Goal: Task Accomplishment & Management: Use online tool/utility

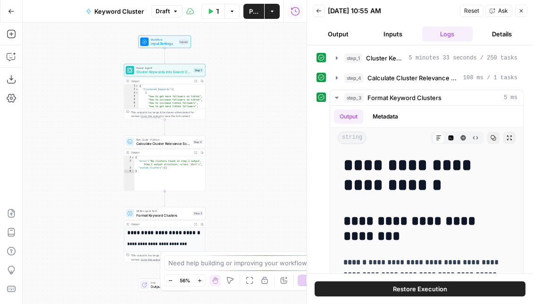
click at [293, 8] on icon "button" at bounding box center [295, 11] width 9 height 9
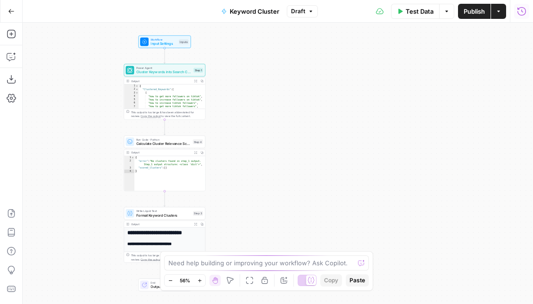
click at [523, 11] on icon "button" at bounding box center [521, 11] width 9 height 9
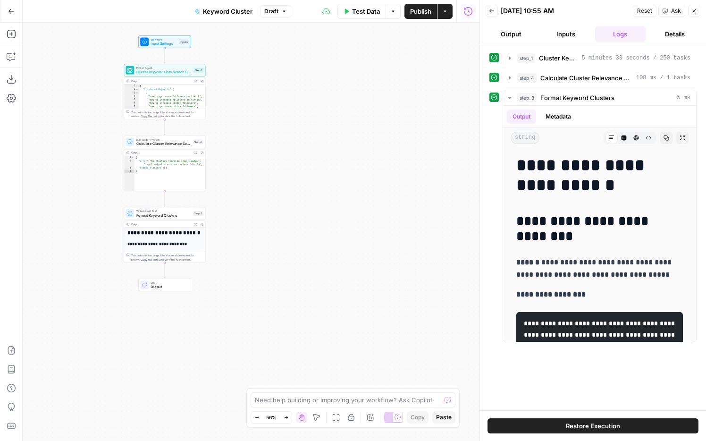
click at [532, 36] on button "Details" at bounding box center [674, 33] width 51 height 15
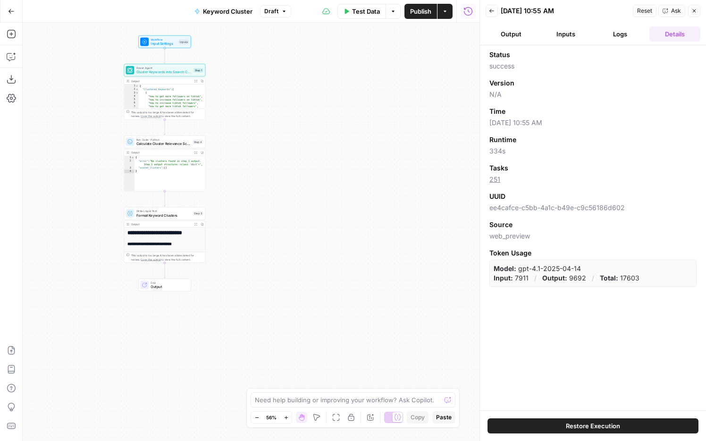
click at [532, 38] on button "Logs" at bounding box center [620, 33] width 51 height 15
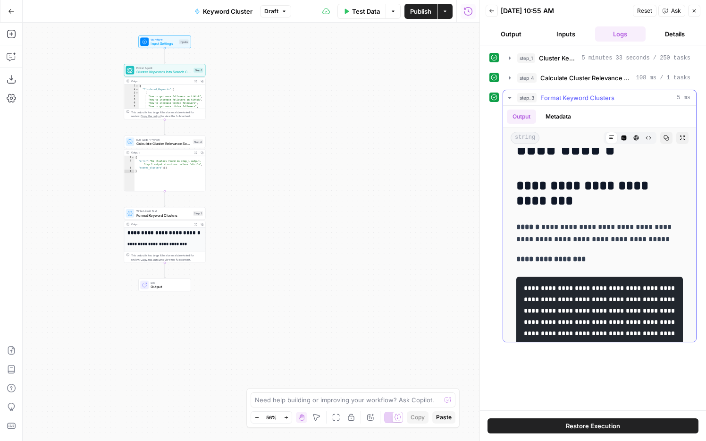
scroll to position [51, 0]
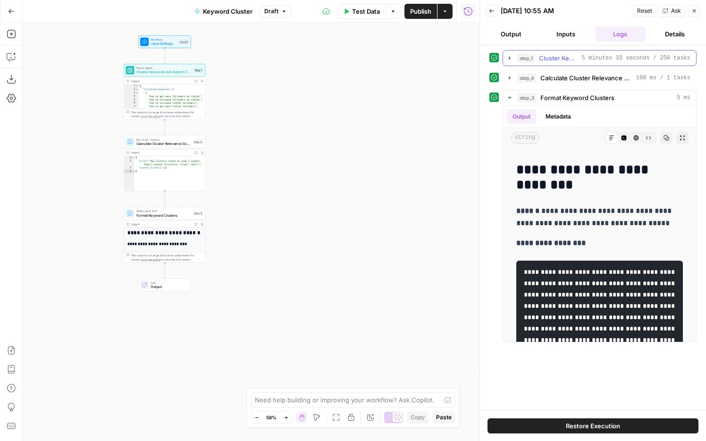
click at [509, 58] on icon "button" at bounding box center [509, 57] width 2 height 3
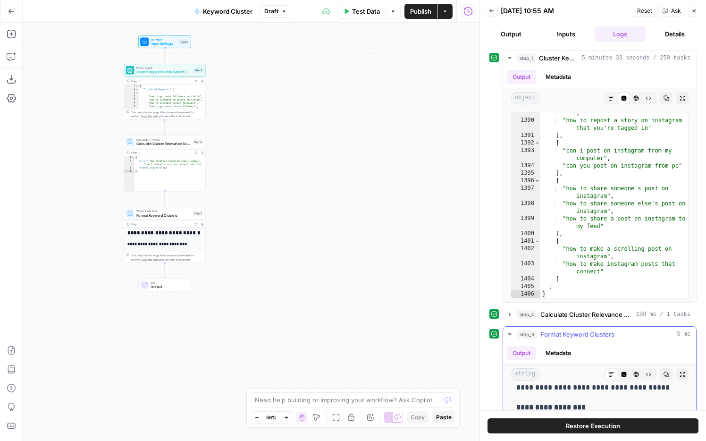
scroll to position [0, 0]
click at [173, 215] on span "Format Keyword Clusters" at bounding box center [163, 214] width 55 height 5
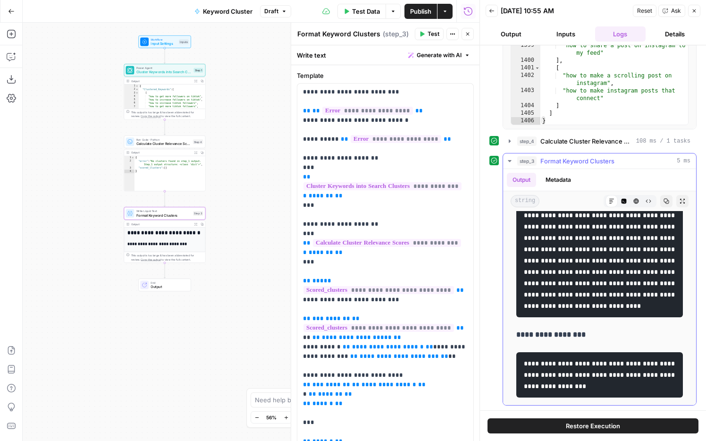
scroll to position [11853, 0]
click at [174, 141] on span "Calculate Cluster Relevance Scores" at bounding box center [163, 143] width 54 height 5
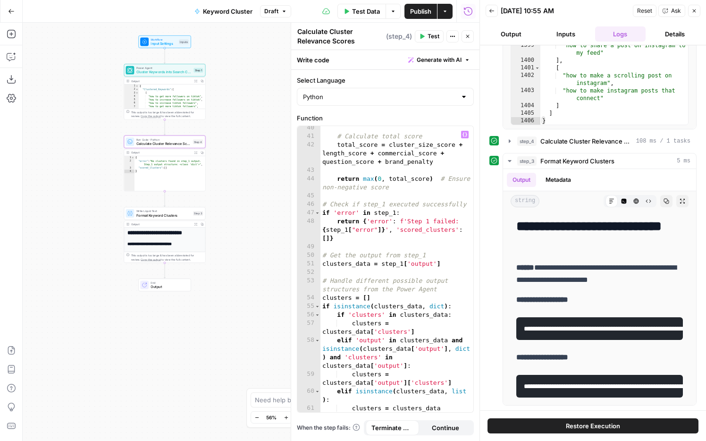
scroll to position [561, 0]
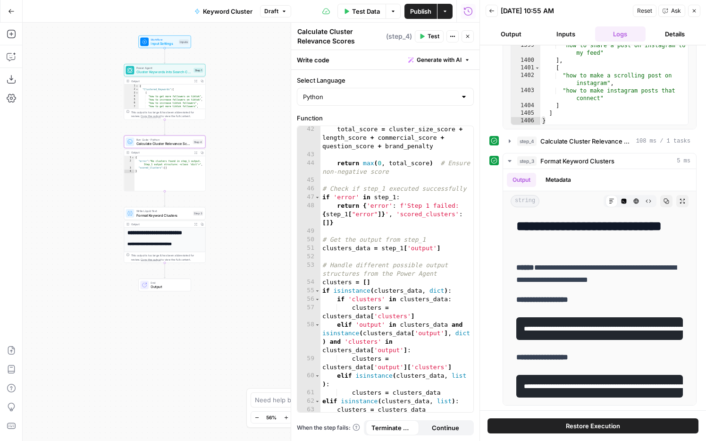
click at [170, 239] on div "**********" at bounding box center [164, 252] width 81 height 50
click at [176, 215] on span "Format Keyword Clusters" at bounding box center [163, 214] width 55 height 5
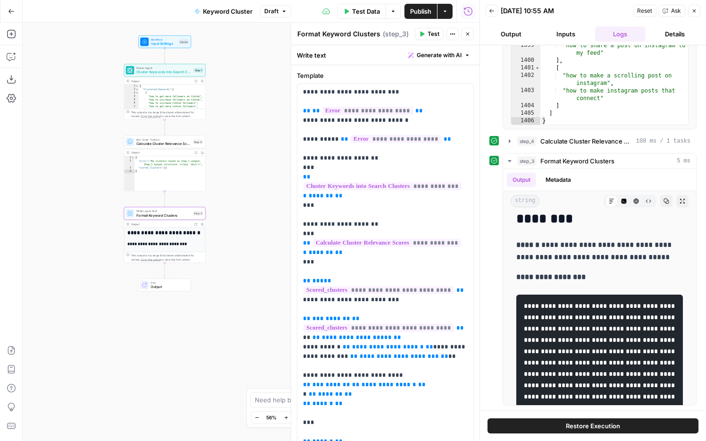
type textarea "**********"
click at [185, 177] on div "{ "error" : "No clusters found in step_1 output. Step_1 output structure: <clas…" at bounding box center [169, 177] width 71 height 42
click at [181, 175] on div "{ "error" : "No clusters found in step_1 output. Step_1 output structure: <clas…" at bounding box center [169, 177] width 71 height 42
click at [172, 141] on span "Calculate Cluster Relevance Scores" at bounding box center [163, 143] width 54 height 5
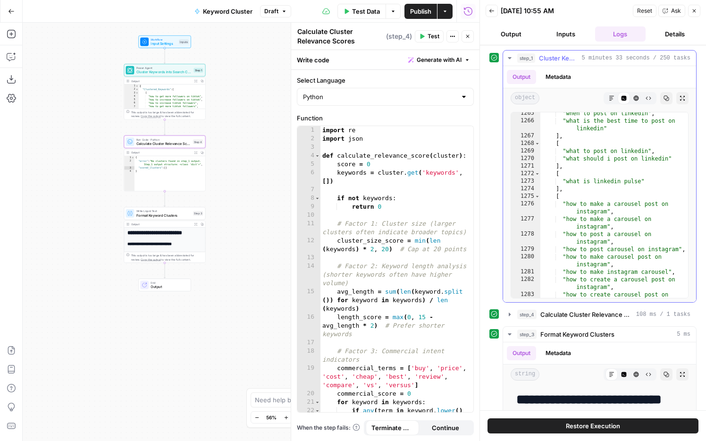
scroll to position [12632, 0]
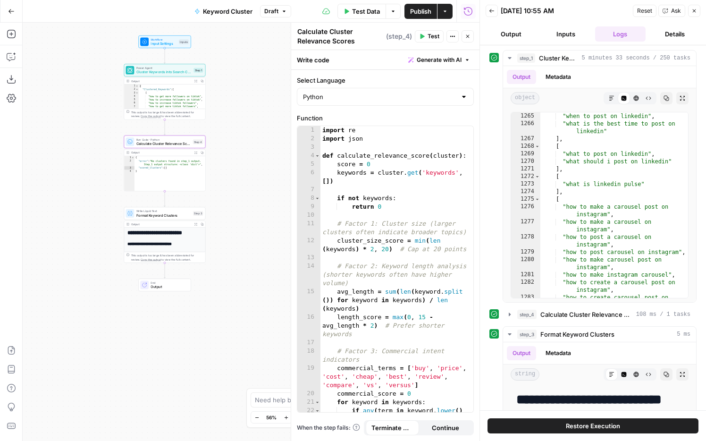
click at [466, 10] on icon "button" at bounding box center [467, 11] width 9 height 9
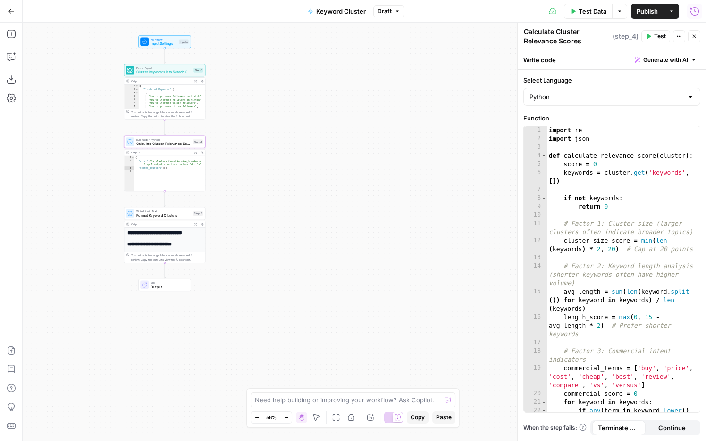
click at [532, 9] on icon "button" at bounding box center [694, 11] width 9 height 9
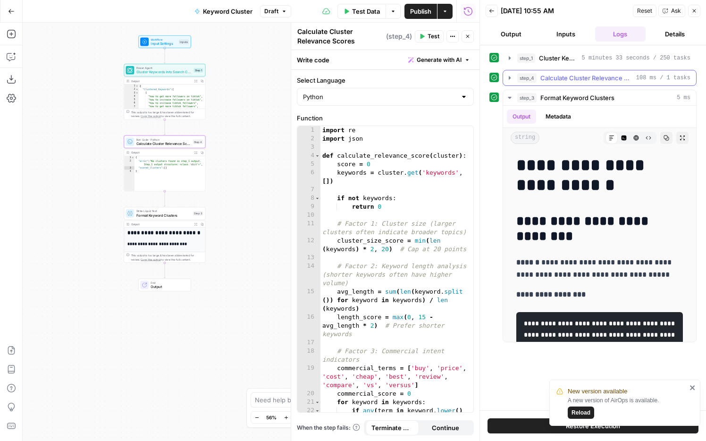
click at [508, 78] on icon "button" at bounding box center [510, 78] width 8 height 8
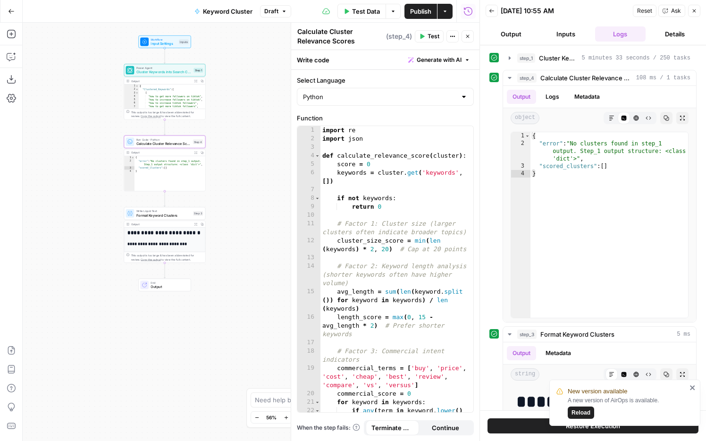
type textarea "*"
click at [176, 101] on div "{ "Clustered_Keywords" : [ [ "how to get more followers on tiktok" , "how to in…" at bounding box center [172, 100] width 67 height 32
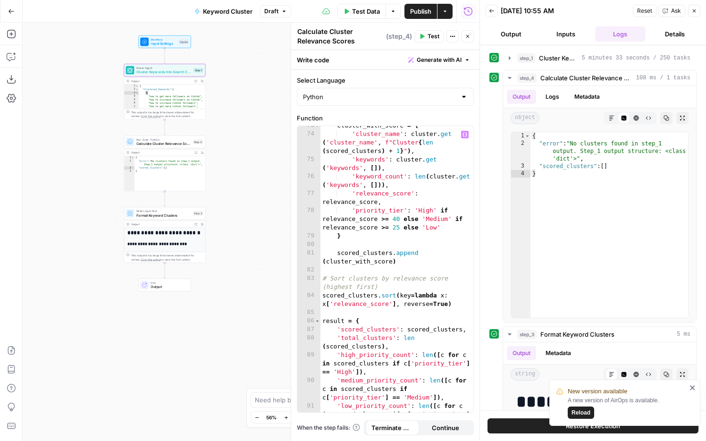
scroll to position [1005, 0]
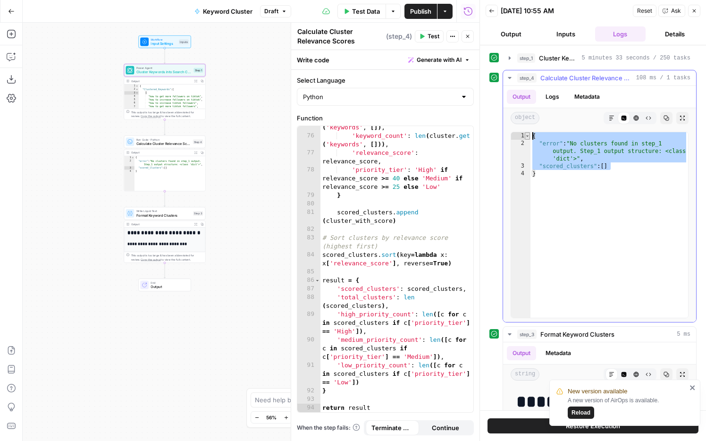
drag, startPoint x: 629, startPoint y: 165, endPoint x: 528, endPoint y: 134, distance: 105.0
click at [528, 134] on div "**********" at bounding box center [599, 225] width 178 height 186
type textarea "**********"
click at [240, 9] on span "Keyword Cluster" at bounding box center [228, 11] width 50 height 9
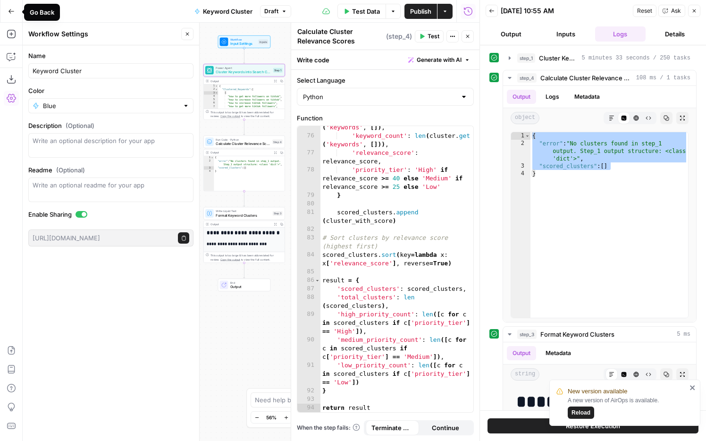
click at [11, 11] on icon "button" at bounding box center [11, 11] width 6 height 4
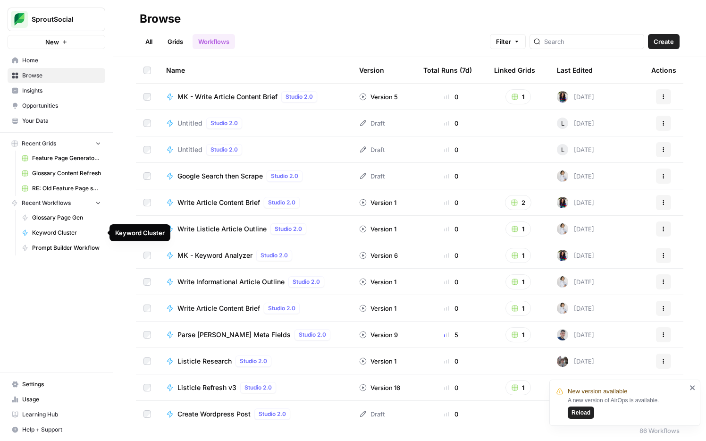
click at [46, 233] on span "Keyword Cluster" at bounding box center [66, 232] width 69 height 8
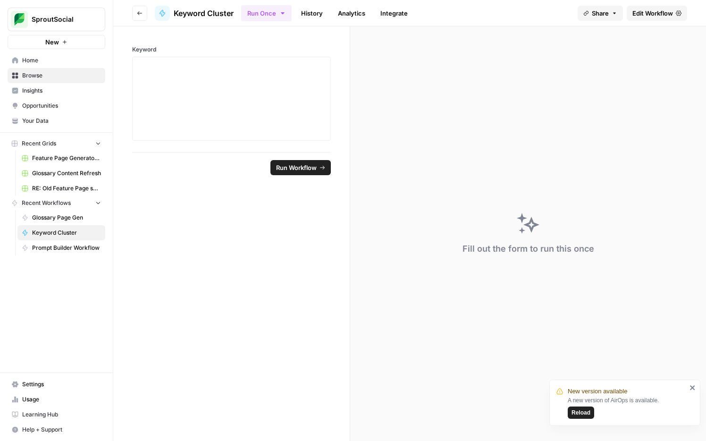
click at [216, 10] on span "Keyword Cluster" at bounding box center [204, 13] width 60 height 11
click at [285, 11] on icon "button" at bounding box center [283, 13] width 8 height 8
click at [481, 12] on div "Run Once History Analytics Integrate" at bounding box center [405, 13] width 329 height 18
click at [532, 12] on button "Share" at bounding box center [599, 13] width 45 height 15
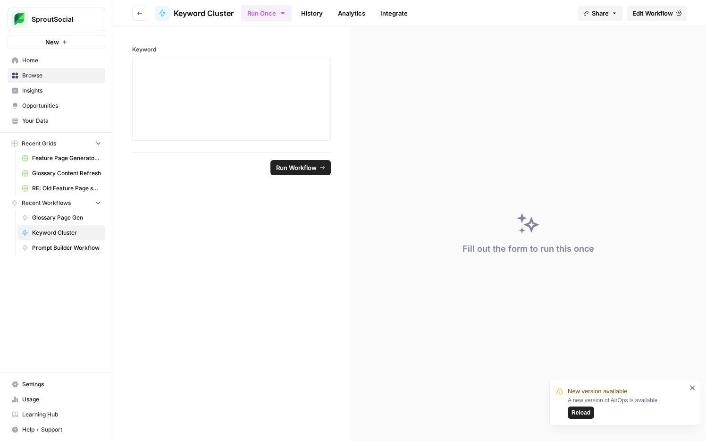
click at [532, 13] on div "Run Once History Analytics Integrate" at bounding box center [405, 13] width 329 height 18
click at [532, 11] on icon "button" at bounding box center [614, 13] width 6 height 6
click at [532, 16] on div "Run Once History Analytics Integrate" at bounding box center [405, 13] width 329 height 18
click at [532, 16] on span "Edit Workflow" at bounding box center [652, 12] width 41 height 9
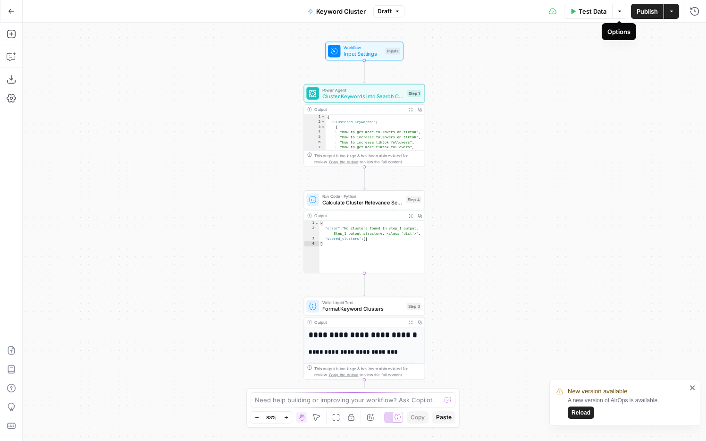
click at [532, 9] on icon "button" at bounding box center [619, 11] width 6 height 6
click at [13, 10] on icon "button" at bounding box center [11, 11] width 7 height 7
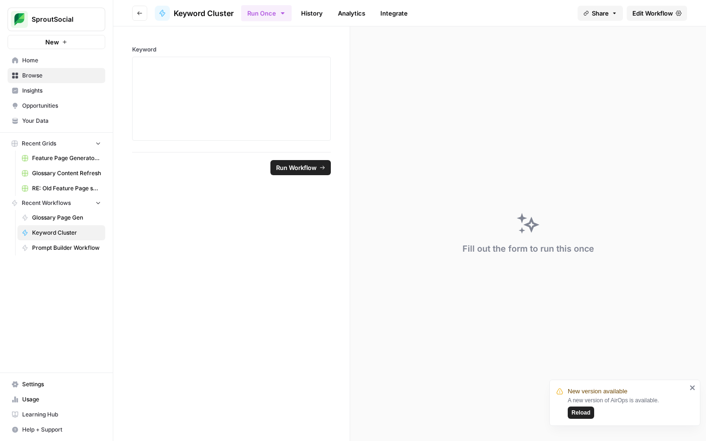
click at [34, 64] on span "Home" at bounding box center [61, 60] width 79 height 8
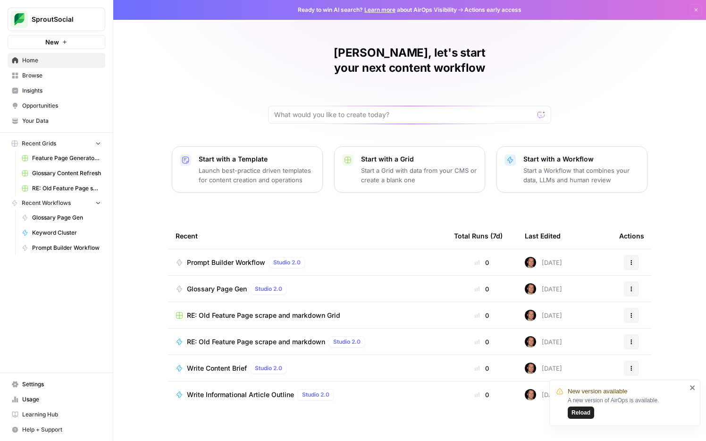
click at [53, 203] on span "Recent Workflows" at bounding box center [46, 203] width 49 height 8
click at [46, 81] on link "Browse" at bounding box center [57, 75] width 98 height 15
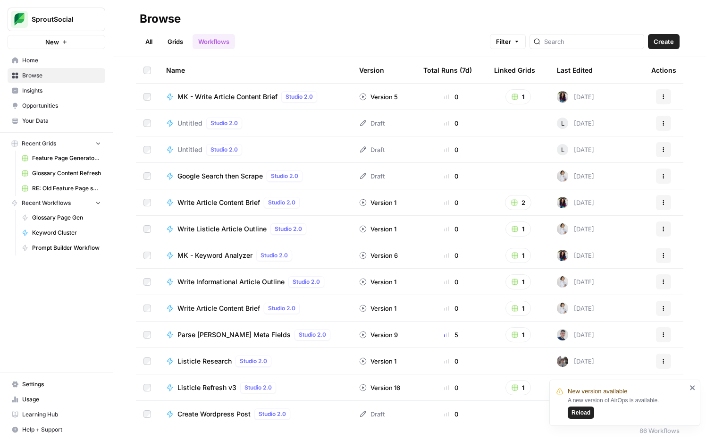
click at [532, 48] on div at bounding box center [586, 41] width 115 height 15
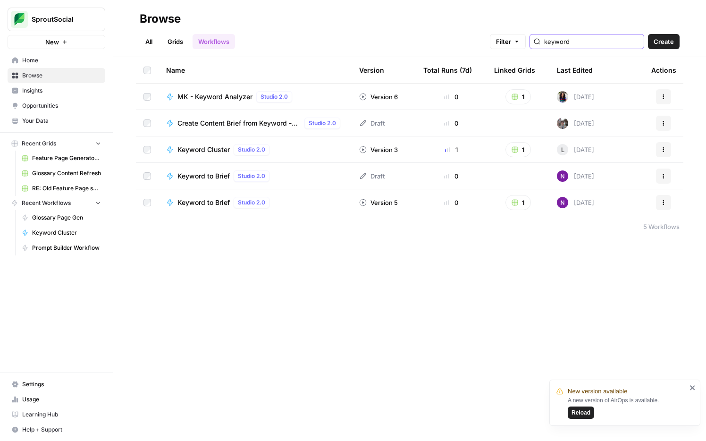
type input "keyword"
click at [532, 147] on icon "button" at bounding box center [663, 150] width 6 height 6
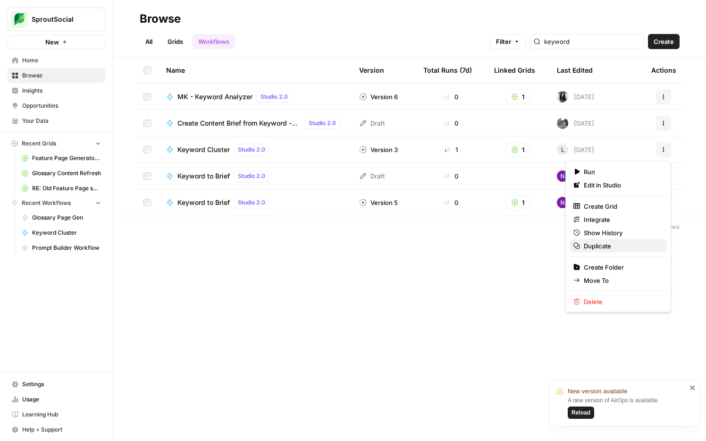
click at [532, 246] on span "Duplicate" at bounding box center [620, 245] width 75 height 9
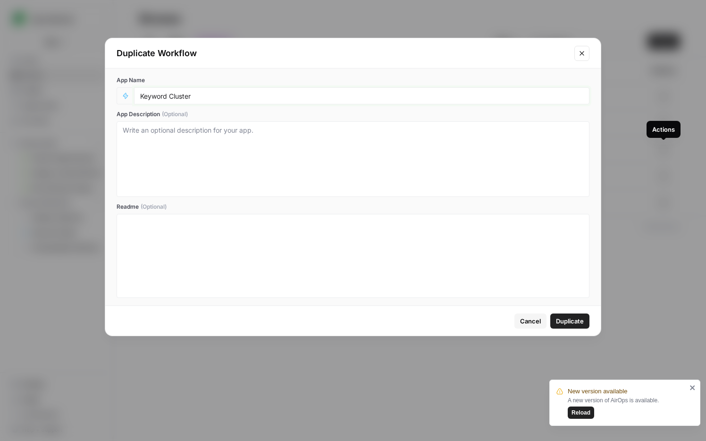
click at [217, 95] on input "Keyword Cluster" at bounding box center [361, 95] width 443 height 8
type input "Keyword Cluster (testing copy)"
click at [532, 303] on span "Duplicate" at bounding box center [570, 320] width 28 height 9
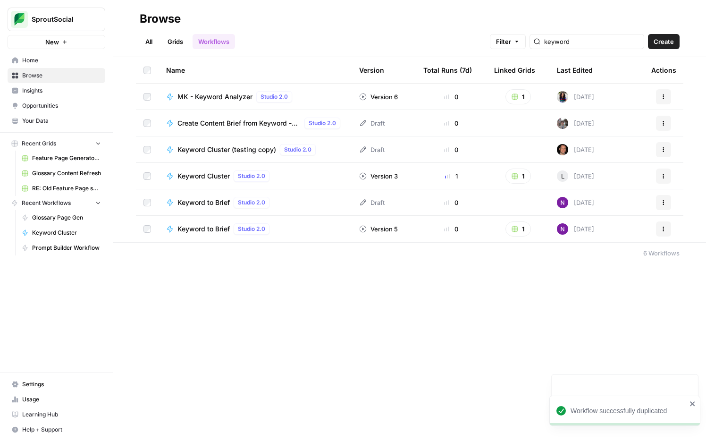
click at [241, 150] on span "Keyword Cluster (testing copy)" at bounding box center [226, 149] width 99 height 9
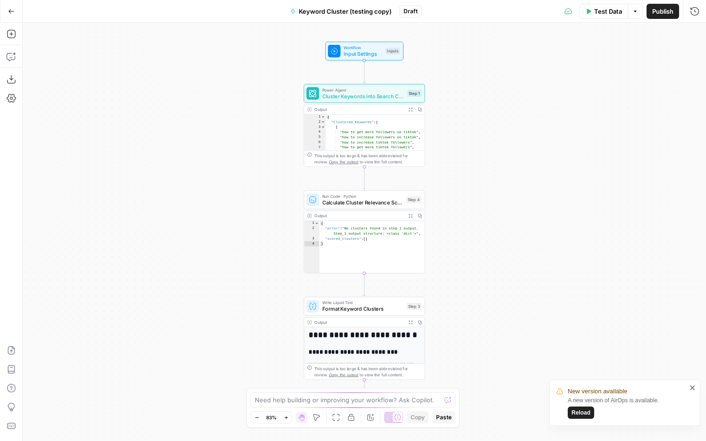
click at [376, 230] on div "{ "error" : "No clusters found in step_1 output. Step_1 output structure: <clas…" at bounding box center [372, 252] width 106 height 63
click at [376, 241] on div "{ "error" : "No clusters found in step_1 output. Step_1 output structure: <clas…" at bounding box center [372, 252] width 106 height 63
drag, startPoint x: 376, startPoint y: 241, endPoint x: 316, endPoint y: 224, distance: 63.2
click at [316, 224] on div "**********" at bounding box center [364, 247] width 120 height 52
type textarea "**********"
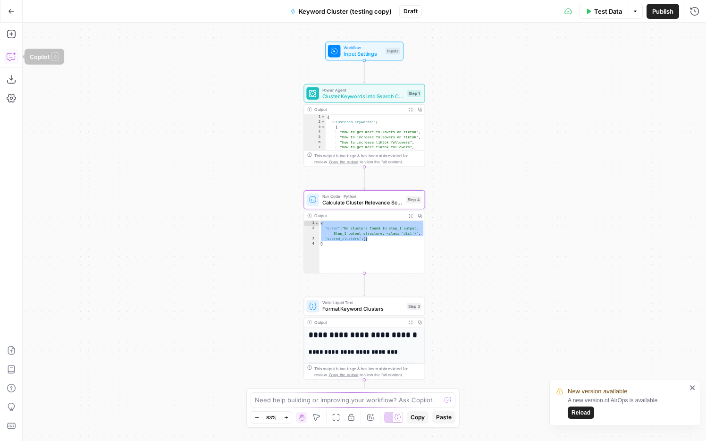
click at [10, 56] on icon "button" at bounding box center [11, 56] width 9 height 9
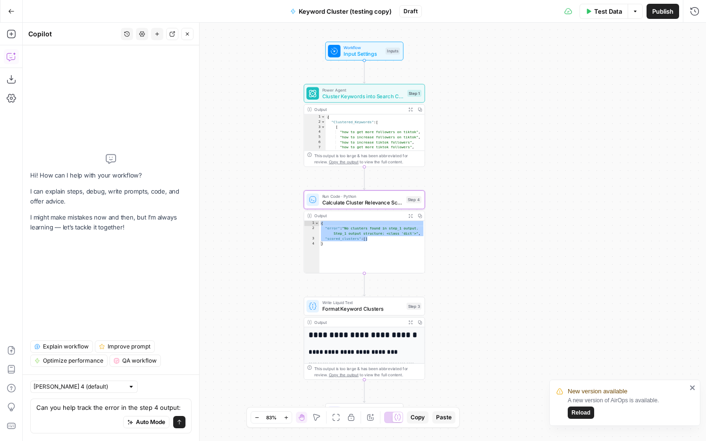
type textarea "Can you help track the error in the step 4 output: { "error": "No clusters foun…"
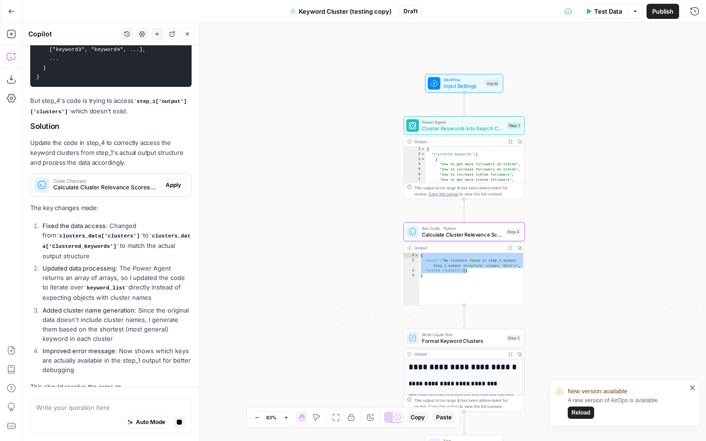
scroll to position [755, 0]
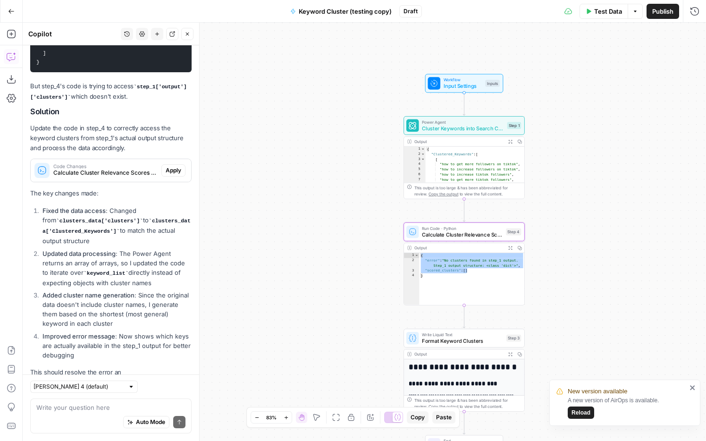
click at [532, 13] on span "Test Data" at bounding box center [608, 11] width 28 height 9
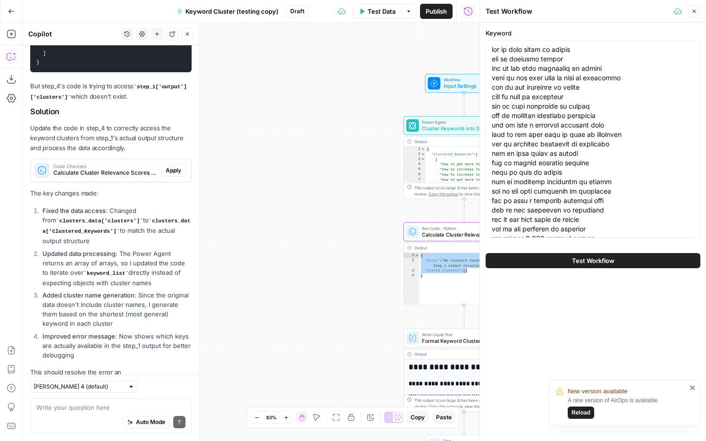
click at [532, 258] on button "Test Workflow" at bounding box center [592, 260] width 215 height 15
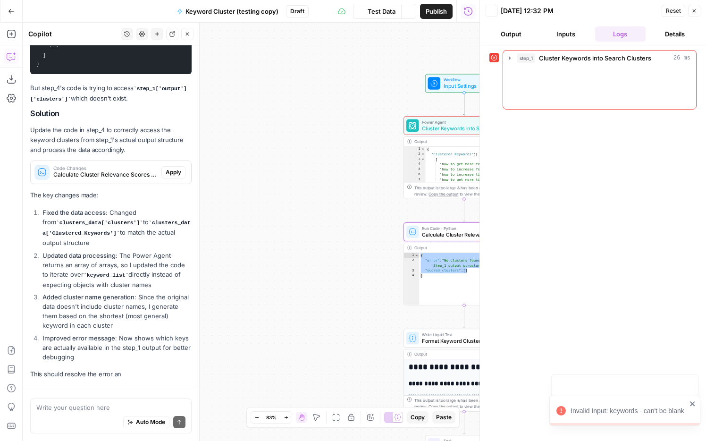
scroll to position [755, 0]
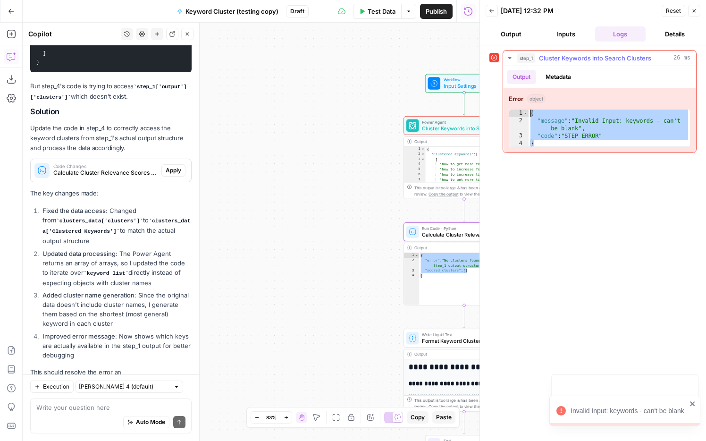
drag, startPoint x: 584, startPoint y: 144, endPoint x: 528, endPoint y: 112, distance: 65.1
click at [528, 111] on div "* 1 2 3 4 { "message" : "Invalid Input: keywords - can't be blank" , "code" : "…" at bounding box center [599, 128] width 182 height 38
type textarea "**********"
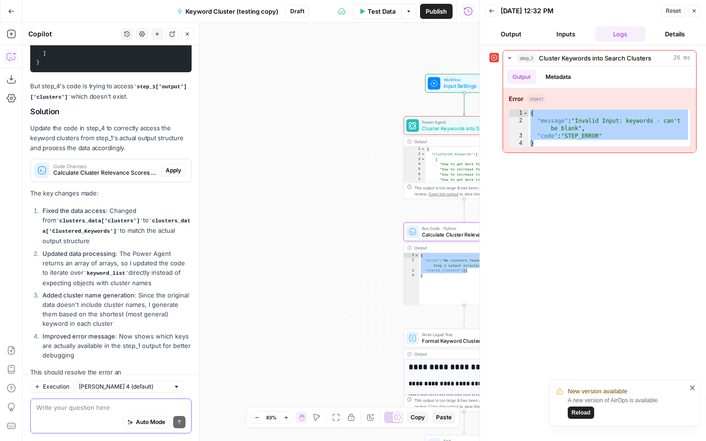
click at [90, 303] on textarea at bounding box center [110, 406] width 149 height 9
paste textarea "{ "message": "Invalid Input: keywords - can't be blank", "code": "STEP_ERROR" }"
type textarea "I'm getting a Step 1 error now: { "message": "Invalid Input: keywords - can't b…"
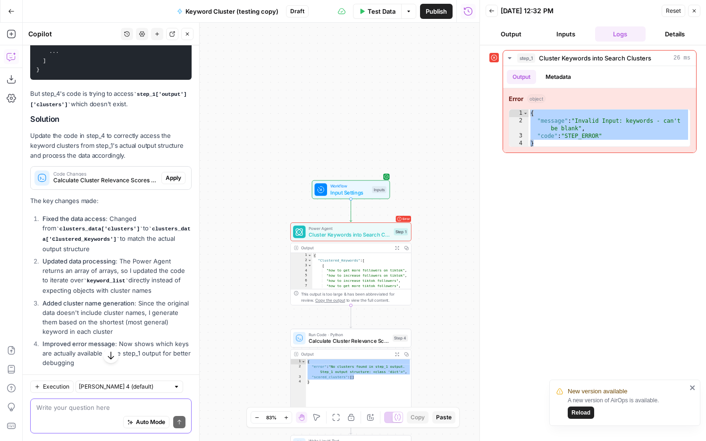
scroll to position [258, 0]
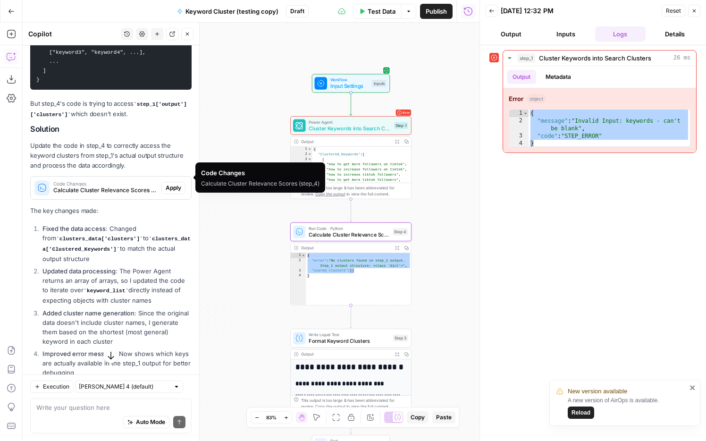
click at [176, 183] on span "Apply" at bounding box center [174, 187] width 16 height 8
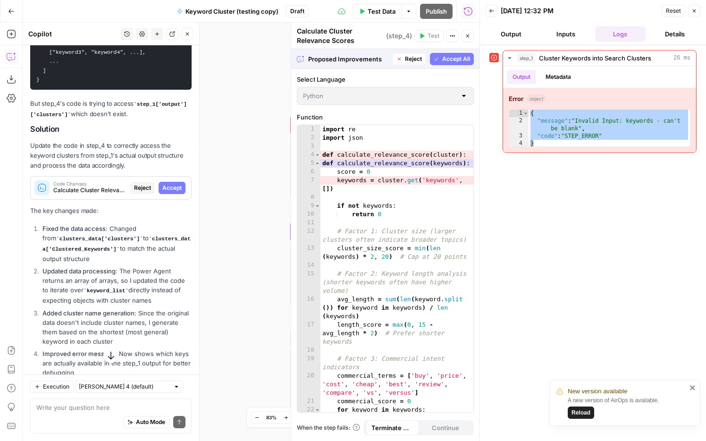
click at [174, 183] on span "Accept" at bounding box center [171, 187] width 19 height 8
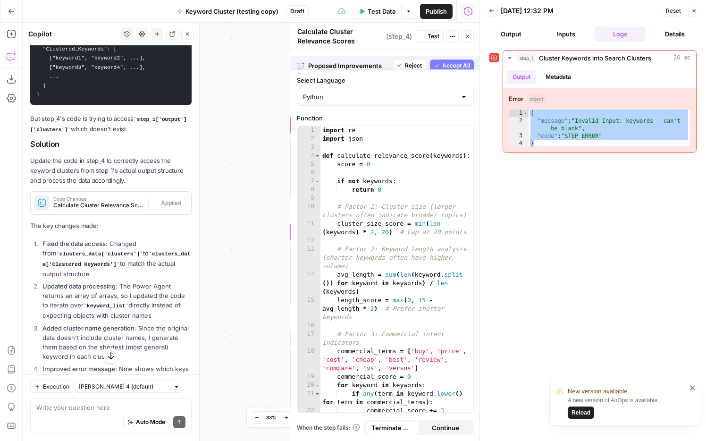
scroll to position [273, 0]
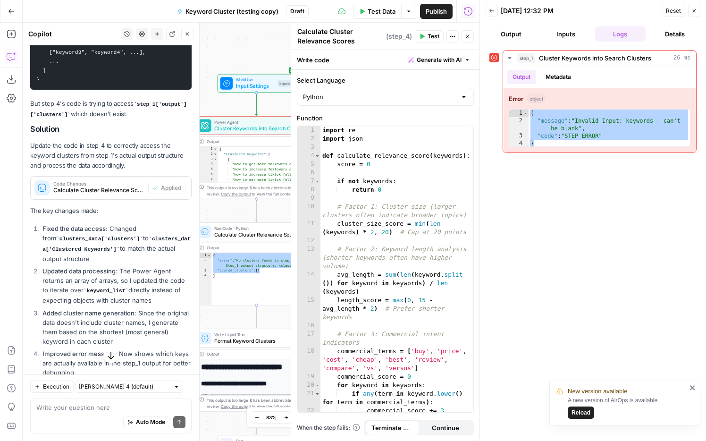
click at [532, 11] on icon "button" at bounding box center [694, 11] width 6 height 6
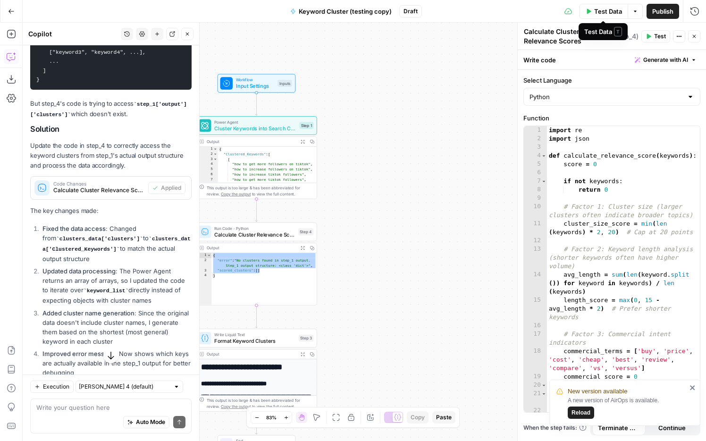
click at [532, 9] on span "Test Data" at bounding box center [608, 11] width 28 height 9
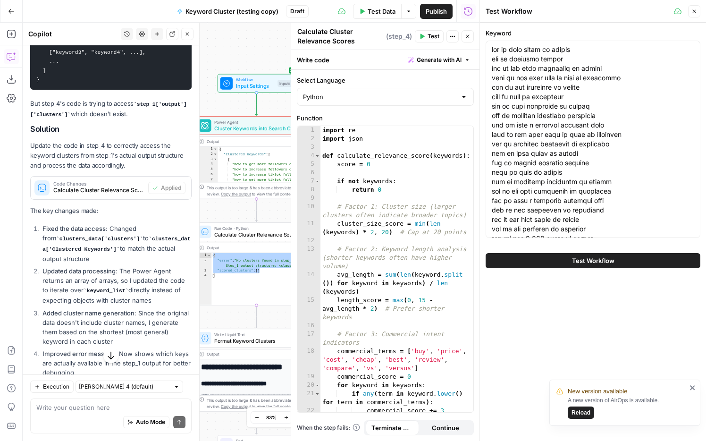
click at [532, 258] on button "Test Workflow" at bounding box center [592, 260] width 215 height 15
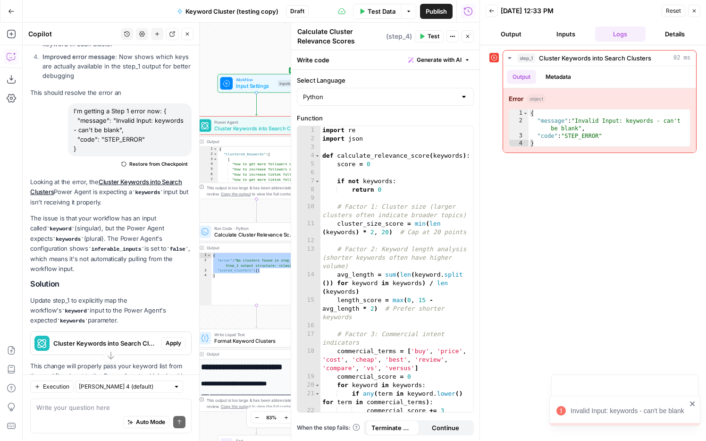
scroll to position [1072, 0]
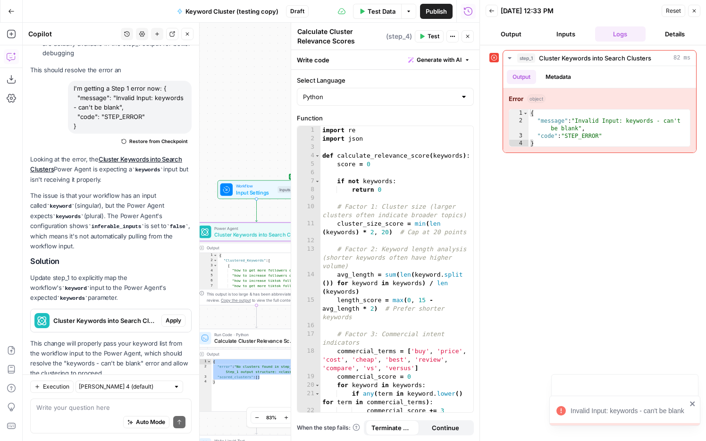
click at [171, 303] on span "Apply" at bounding box center [174, 320] width 16 height 8
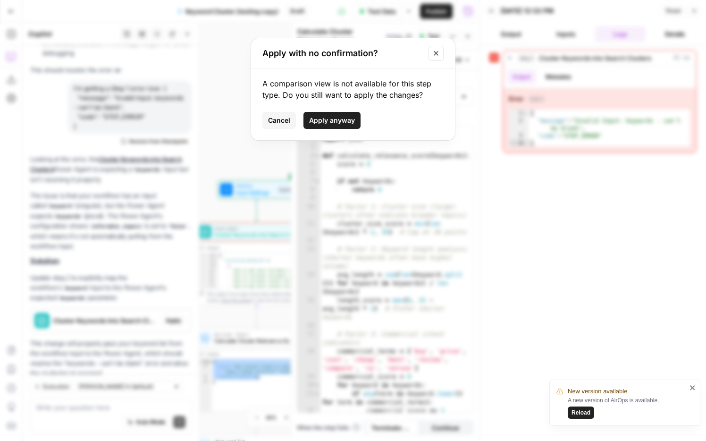
click at [324, 119] on span "Apply anyway" at bounding box center [332, 120] width 46 height 9
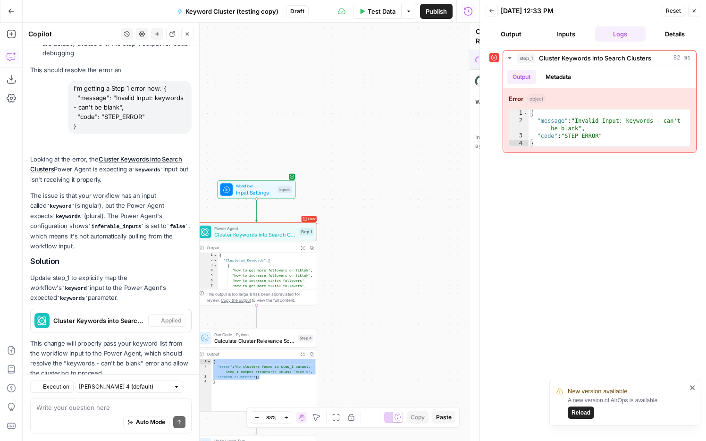
type textarea "Cluster Keywords into Search Clusters"
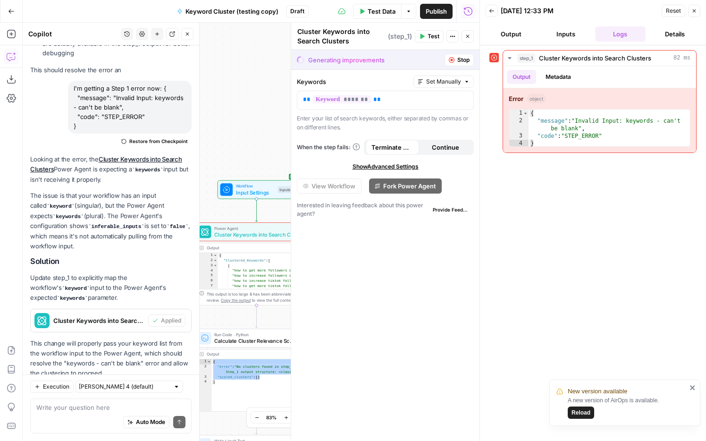
click at [532, 33] on button "Inputs" at bounding box center [565, 33] width 51 height 15
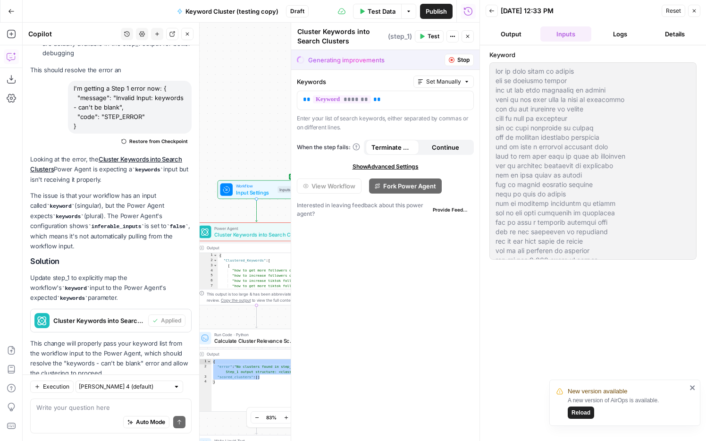
click at [532, 35] on button "Logs" at bounding box center [620, 33] width 51 height 15
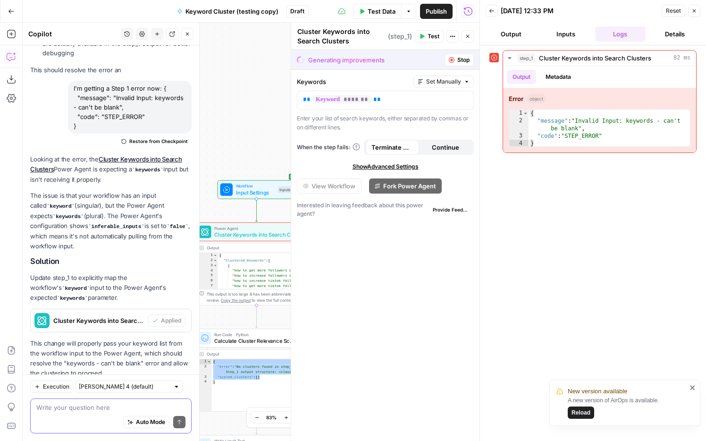
click at [106, 303] on textarea at bounding box center [110, 406] width 149 height 9
type textarea "I"
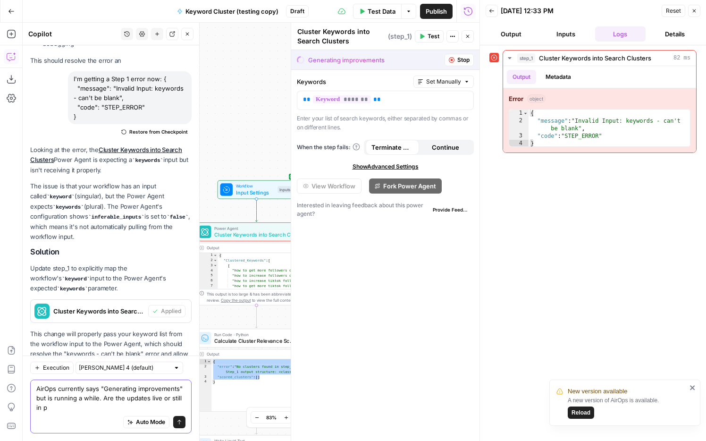
scroll to position [1091, 0]
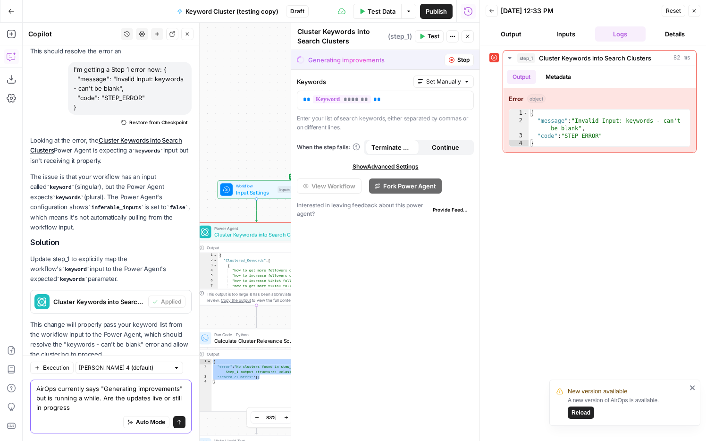
type textarea "AirOps currently says "Generating improvements" but is running a while. Are the…"
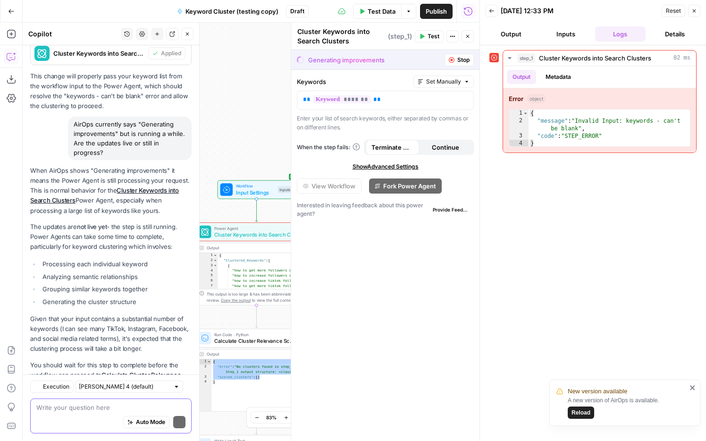
scroll to position [1397, 0]
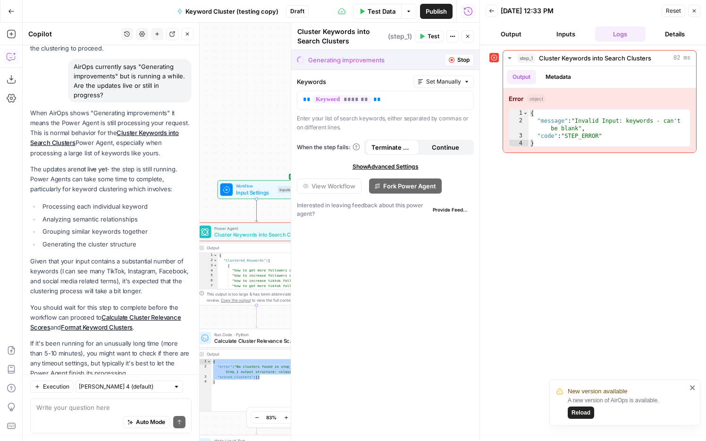
click at [532, 12] on icon "button" at bounding box center [694, 11] width 6 height 6
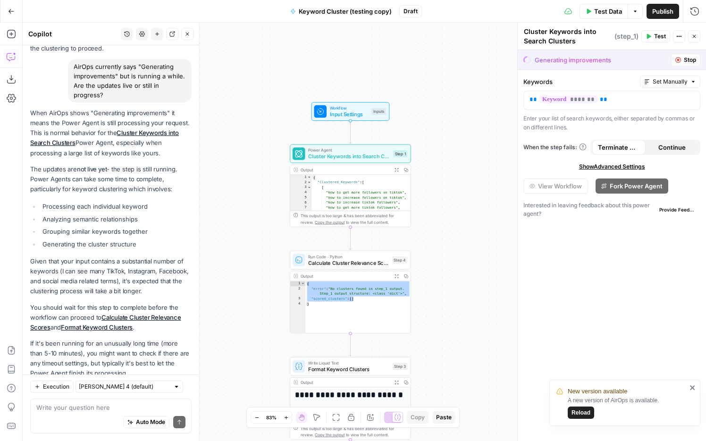
click at [440, 177] on div "Workflow Input Settings Inputs Power Agent Cluster Keywords into Search Cluster…" at bounding box center [364, 232] width 683 height 418
click at [369, 259] on span "Calculate Cluster Relevance Scores" at bounding box center [348, 262] width 81 height 8
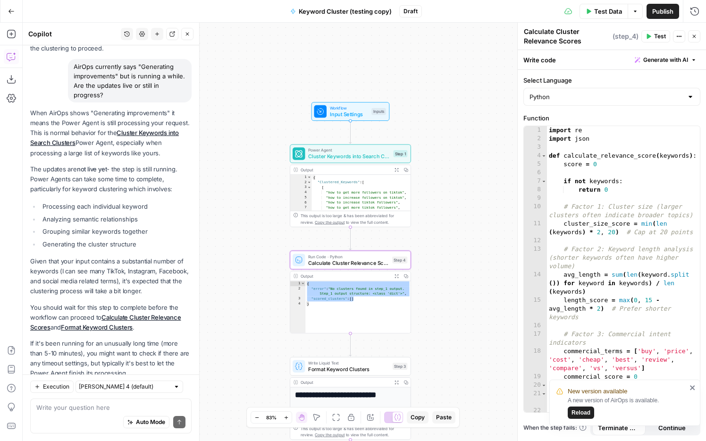
click at [373, 154] on span "Cluster Keywords into Search Clusters" at bounding box center [349, 156] width 82 height 8
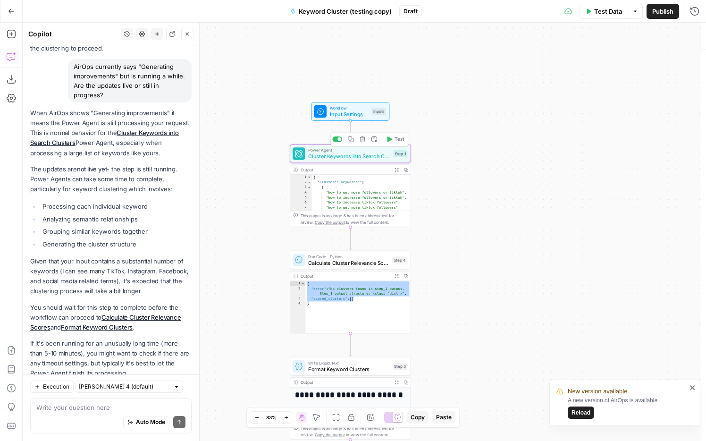
type textarea "Cluster Keywords into Search Clusters"
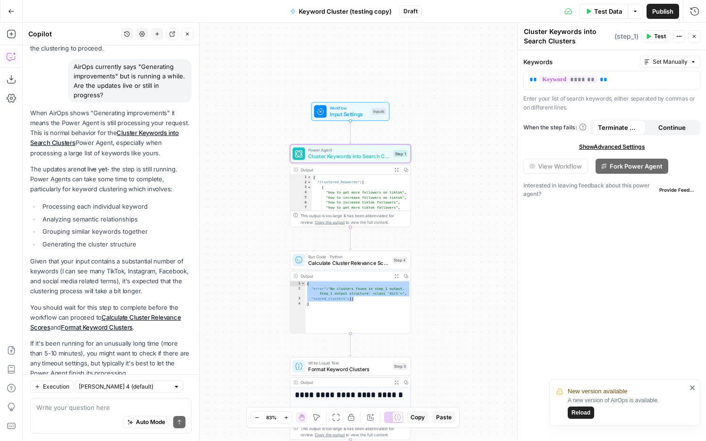
click at [532, 13] on span "Test Data" at bounding box center [608, 11] width 28 height 9
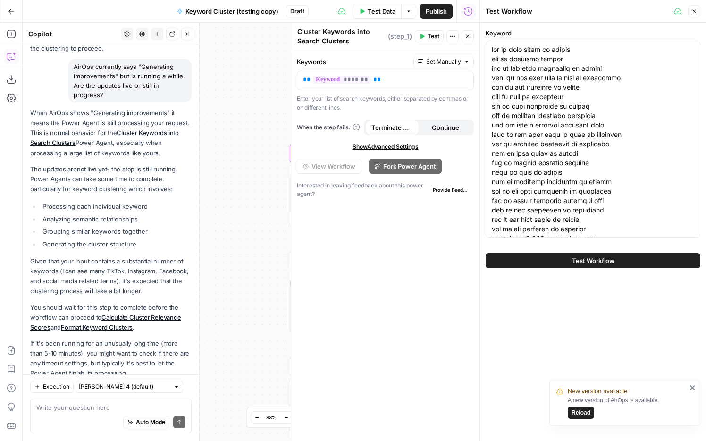
click at [532, 258] on button "Test Workflow" at bounding box center [592, 260] width 215 height 15
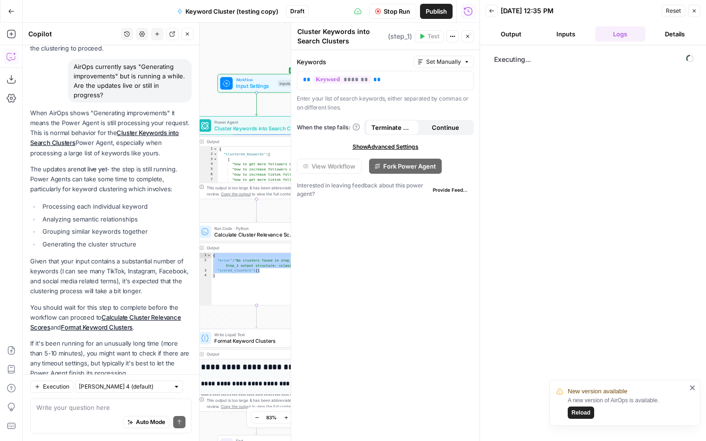
click at [532, 26] on button "Details" at bounding box center [674, 33] width 51 height 15
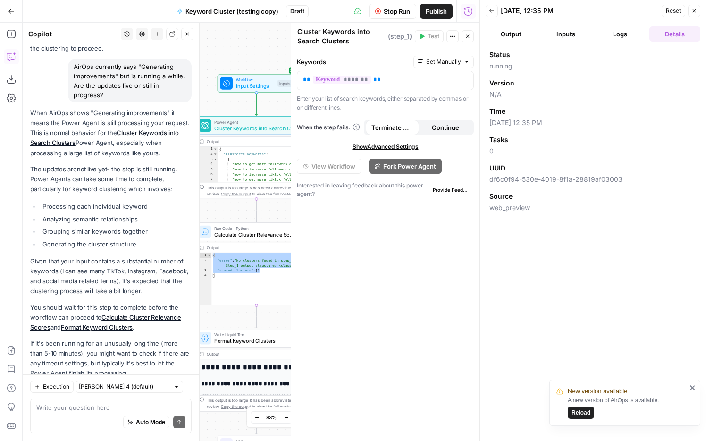
click at [532, 39] on button "Logs" at bounding box center [620, 33] width 51 height 15
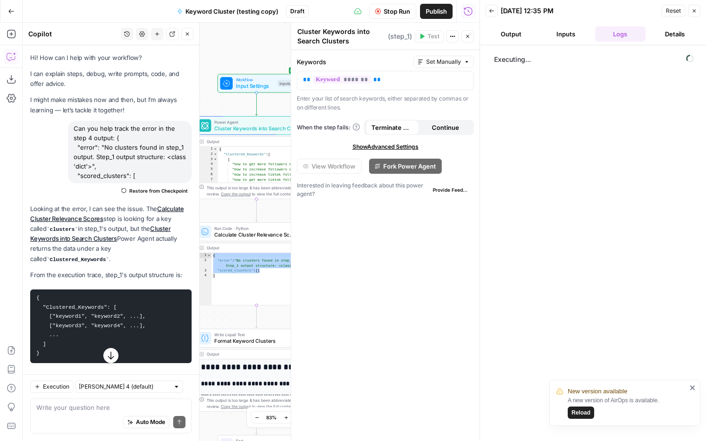
click at [532, 39] on button "Inputs" at bounding box center [565, 33] width 51 height 15
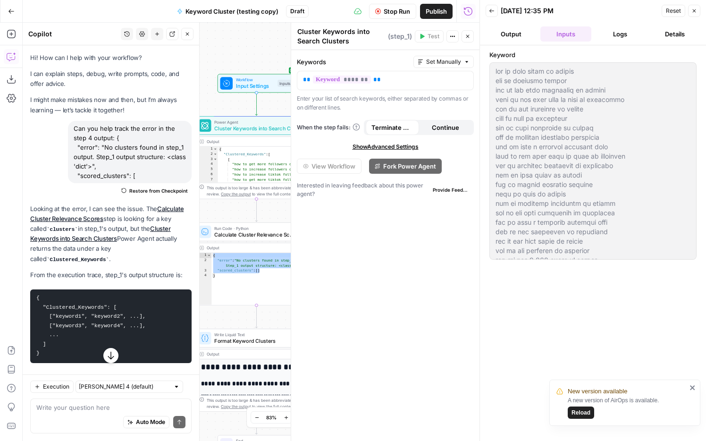
click at [510, 37] on button "Output" at bounding box center [510, 33] width 51 height 15
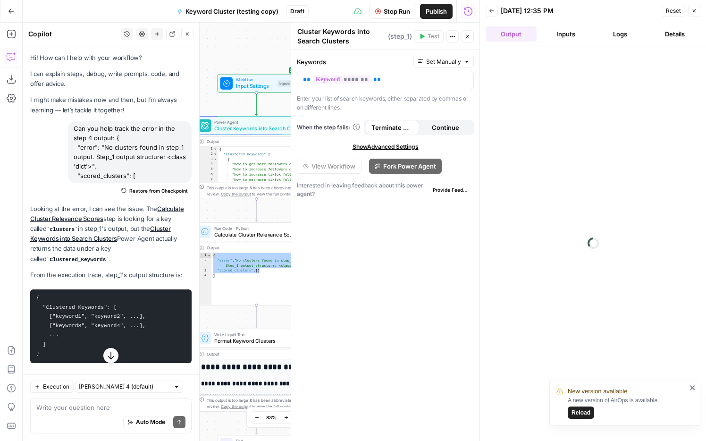
click at [532, 34] on button "Inputs" at bounding box center [565, 33] width 51 height 15
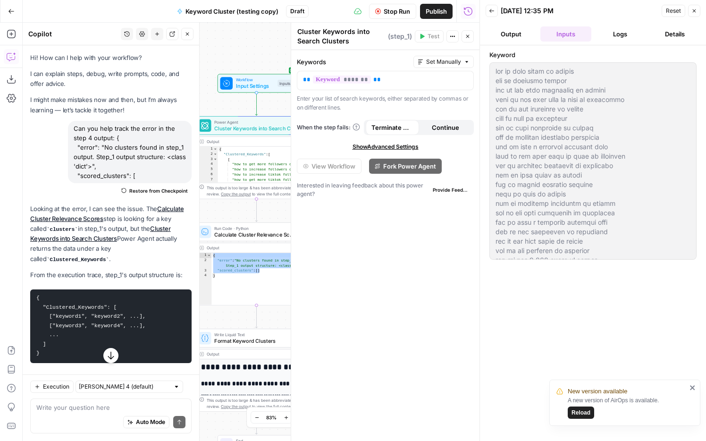
click at [532, 35] on button "Logs" at bounding box center [620, 33] width 51 height 15
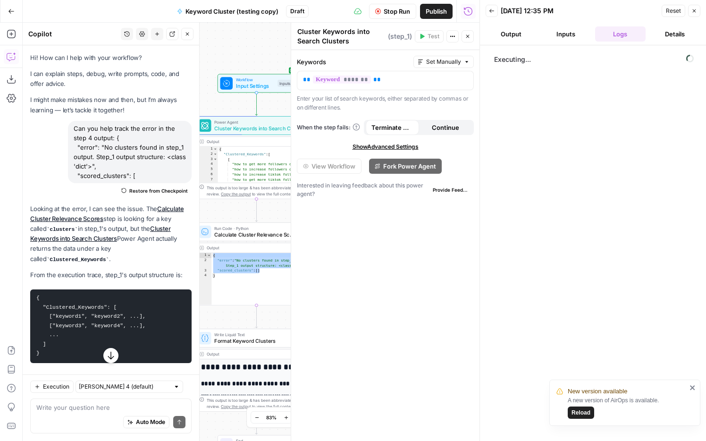
click at [532, 36] on button "Details" at bounding box center [674, 33] width 51 height 15
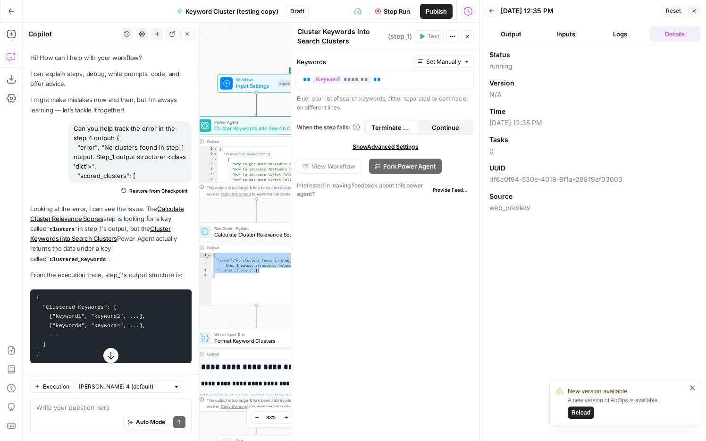
click at [532, 38] on button "Logs" at bounding box center [620, 33] width 51 height 15
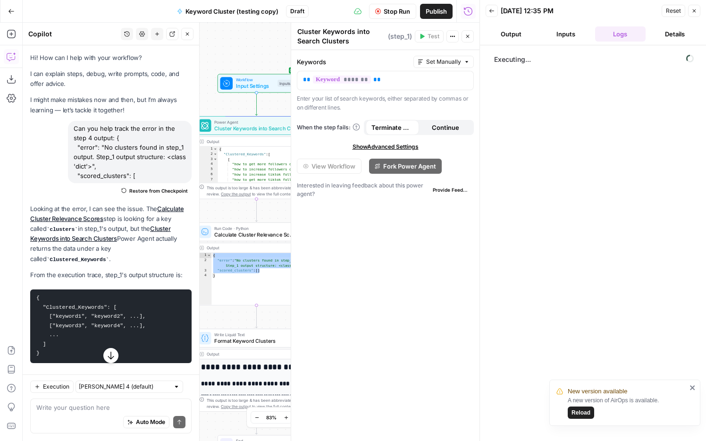
click at [532, 36] on button "Inputs" at bounding box center [565, 33] width 51 height 15
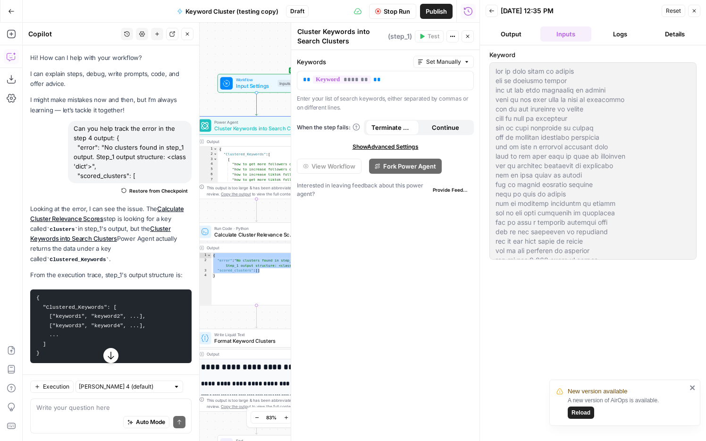
click at [517, 35] on button "Output" at bounding box center [510, 33] width 51 height 15
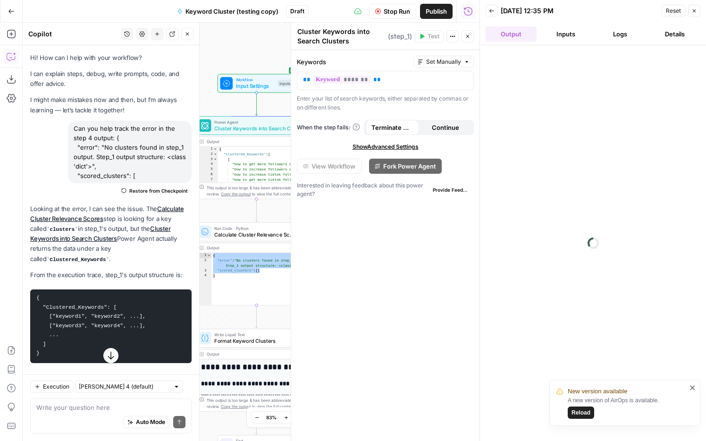
click at [532, 36] on button "Inputs" at bounding box center [565, 33] width 51 height 15
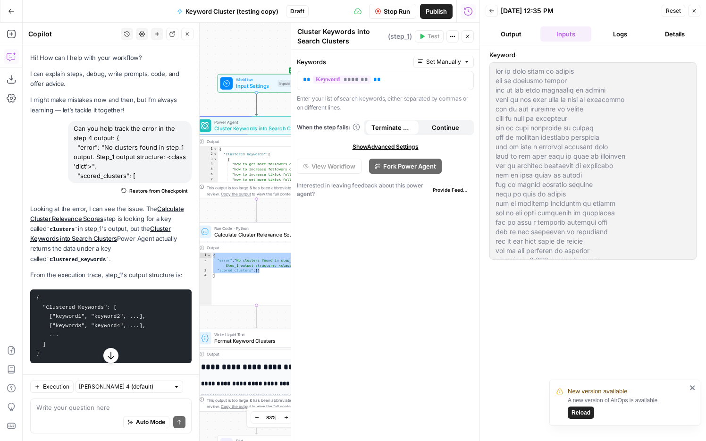
click at [515, 36] on button "Output" at bounding box center [510, 33] width 51 height 15
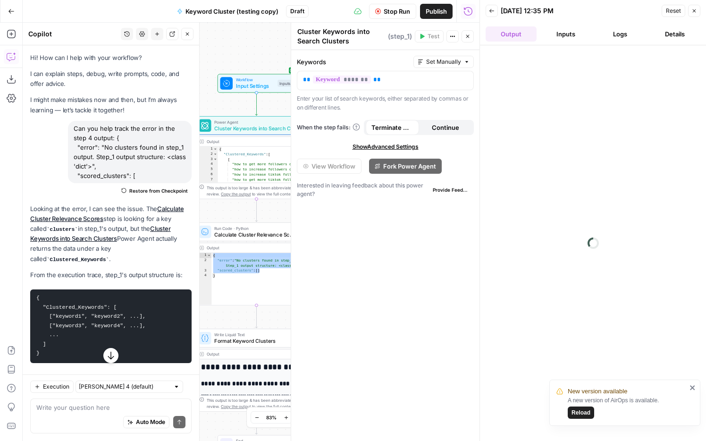
drag, startPoint x: 143, startPoint y: 179, endPoint x: 75, endPoint y: 129, distance: 84.7
click at [75, 129] on div "Can you help track the error in the step 4 output: { "error": "No clusters foun…" at bounding box center [130, 152] width 124 height 62
copy div "Can you help track the error in the step 4 output: { "error": "No clusters foun…"
click at [353, 303] on div "Keywords Set Manually ** ******* ** Enter your list of search keywords, either …" at bounding box center [385, 245] width 188 height 391
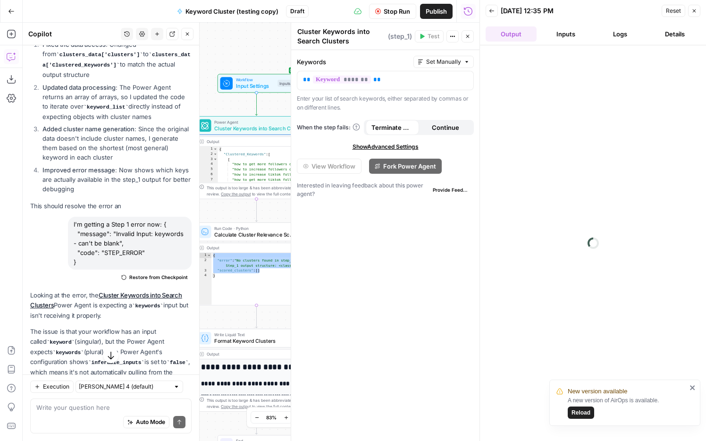
scroll to position [981, 0]
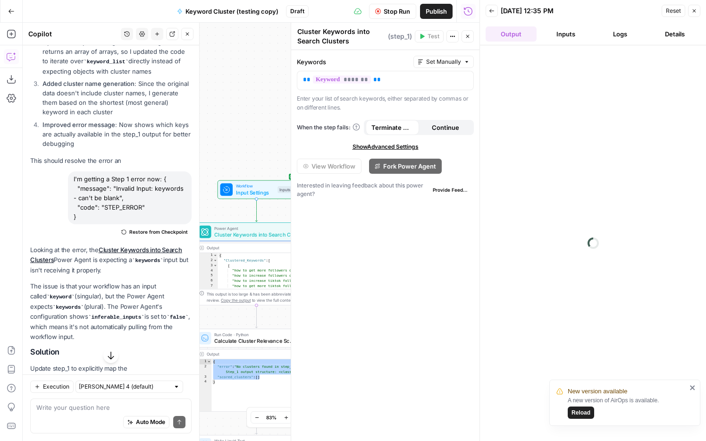
drag, startPoint x: 109, startPoint y: 193, endPoint x: 72, endPoint y: 156, distance: 52.7
click at [72, 171] on div "I'm getting a Step 1 error now: { "message": "Invalid Input: keywords - can't b…" at bounding box center [130, 197] width 124 height 53
copy div "I'm getting a Step 1 error now: { "message": "Invalid Input: keywords - can't b…"
click at [355, 11] on icon at bounding box center [358, 12] width 8 height 8
click at [254, 12] on span "Keyword Cluster (testing copy)" at bounding box center [231, 11] width 93 height 9
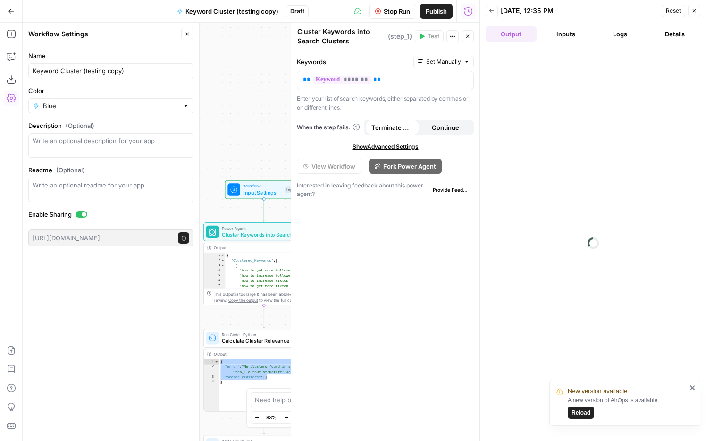
click at [127, 231] on div "[URL][DOMAIN_NAME] Copy public execute URL" at bounding box center [110, 237] width 165 height 17
click at [185, 239] on icon "button" at bounding box center [184, 237] width 4 height 5
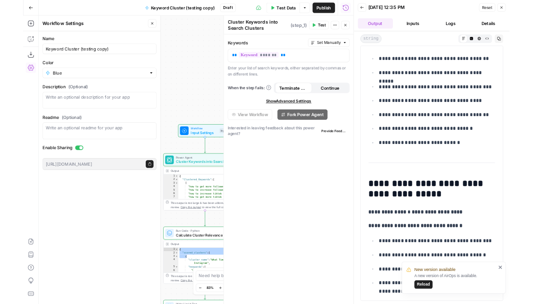
scroll to position [0, 0]
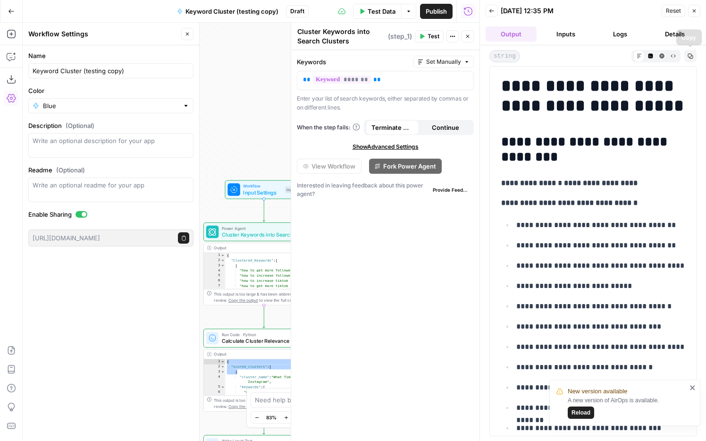
click at [532, 56] on icon "button" at bounding box center [690, 56] width 6 height 6
drag, startPoint x: 187, startPoint y: 9, endPoint x: 262, endPoint y: 9, distance: 75.0
click at [262, 9] on span "Keyword Cluster (testing copy)" at bounding box center [231, 11] width 93 height 9
